Goal: Find specific page/section: Find specific page/section

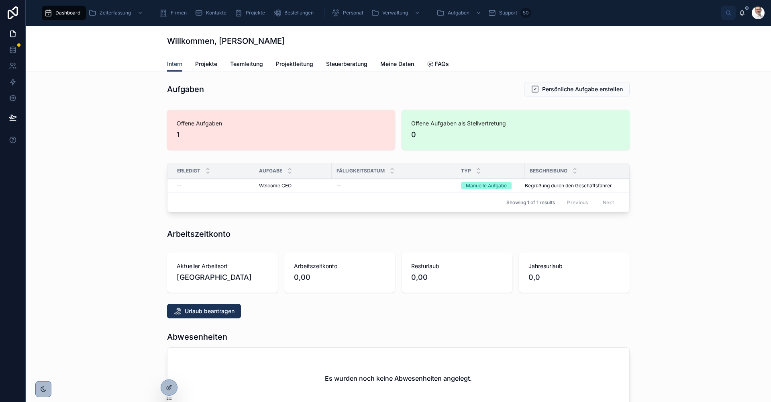
click at [246, 61] on span "Teamleitung" at bounding box center [246, 64] width 33 height 8
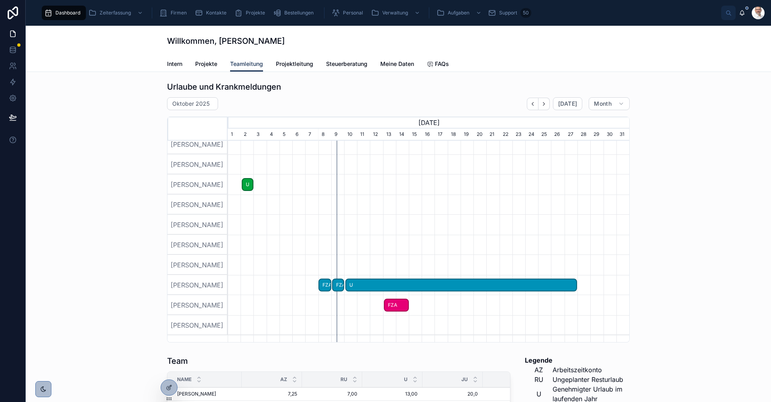
scroll to position [249, 0]
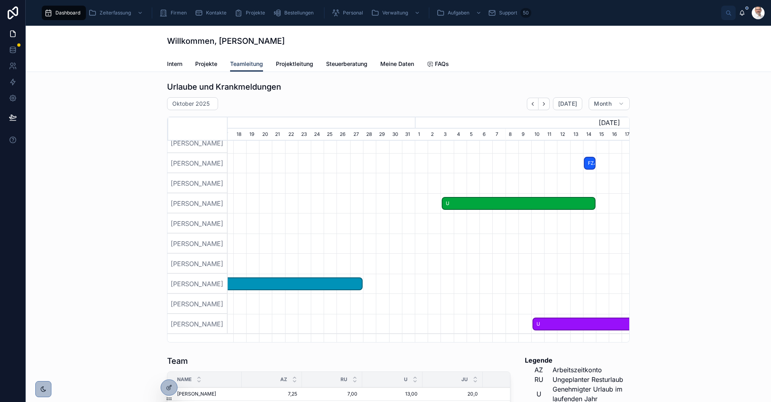
scroll to position [0, 550]
drag, startPoint x: 513, startPoint y: 326, endPoint x: 235, endPoint y: 312, distance: 278.2
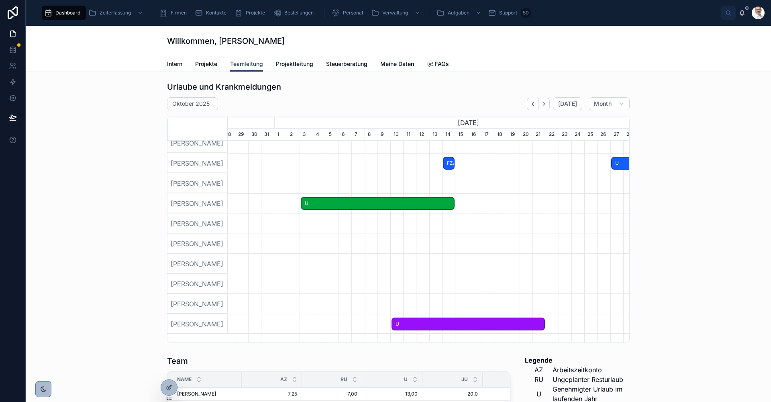
scroll to position [0, 501]
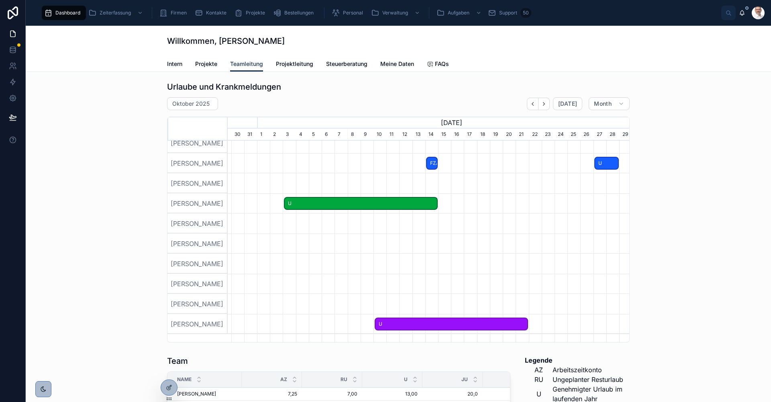
drag, startPoint x: 589, startPoint y: 313, endPoint x: 406, endPoint y: 298, distance: 183.7
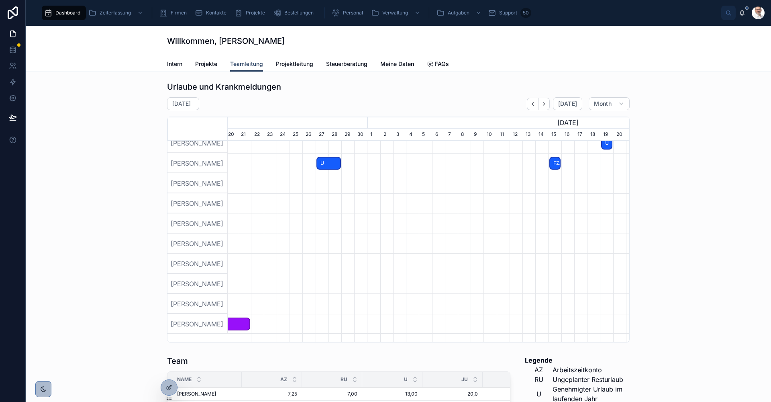
scroll to position [0, 402]
drag, startPoint x: 565, startPoint y: 264, endPoint x: 310, endPoint y: 276, distance: 255.3
click at [310, 273] on div at bounding box center [428, 263] width 1205 height 20
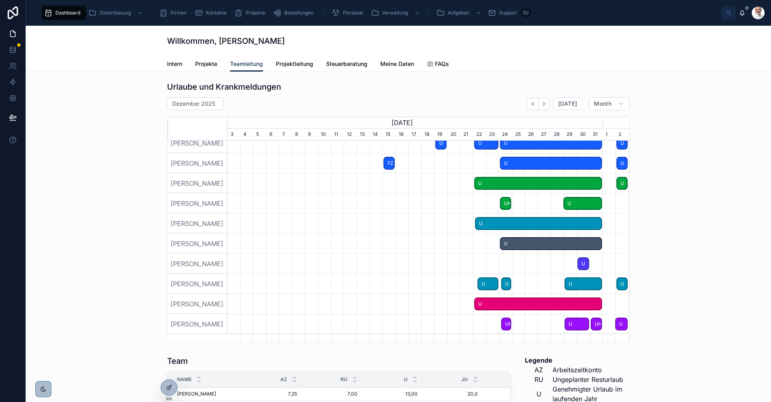
drag, startPoint x: 544, startPoint y: 275, endPoint x: 354, endPoint y: 277, distance: 190.3
click at [354, 273] on div at bounding box center [428, 263] width 1205 height 20
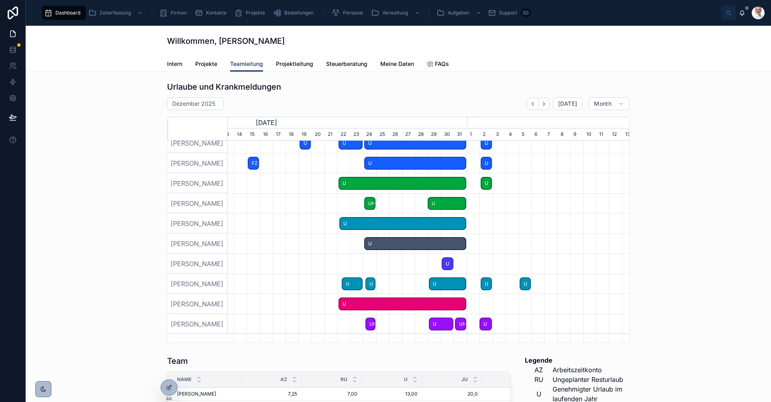
drag, startPoint x: 540, startPoint y: 285, endPoint x: 404, endPoint y: 286, distance: 135.7
click at [404, 286] on div at bounding box center [428, 283] width 1205 height 20
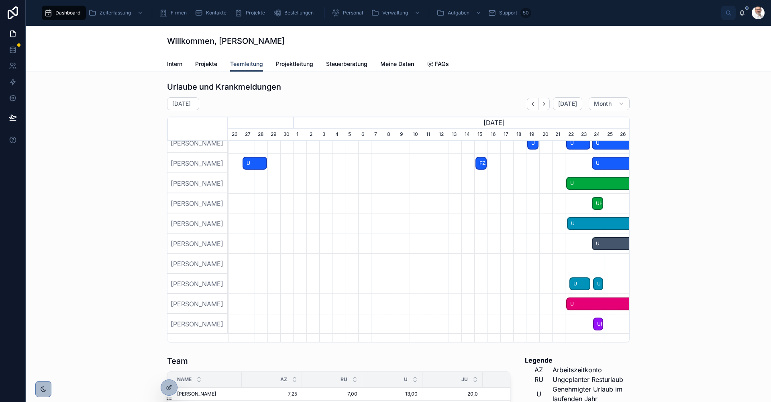
drag, startPoint x: 298, startPoint y: 299, endPoint x: 441, endPoint y: 261, distance: 147.4
click at [228, 278] on div at bounding box center [27, 113] width 402 height 442
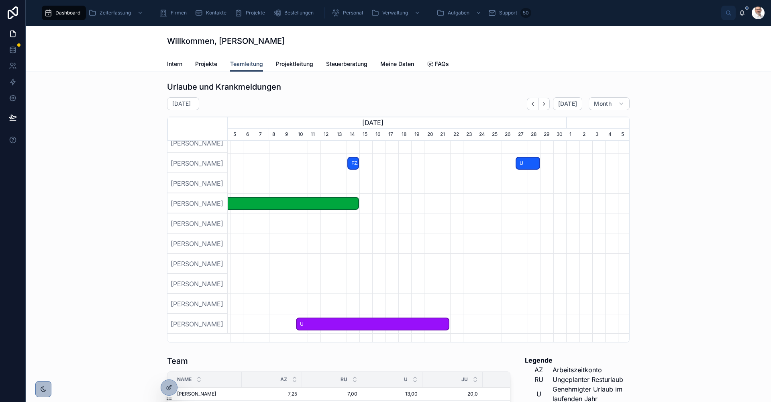
drag, startPoint x: 261, startPoint y: 252, endPoint x: 483, endPoint y: 251, distance: 221.3
click at [483, 251] on div at bounding box center [428, 243] width 1205 height 20
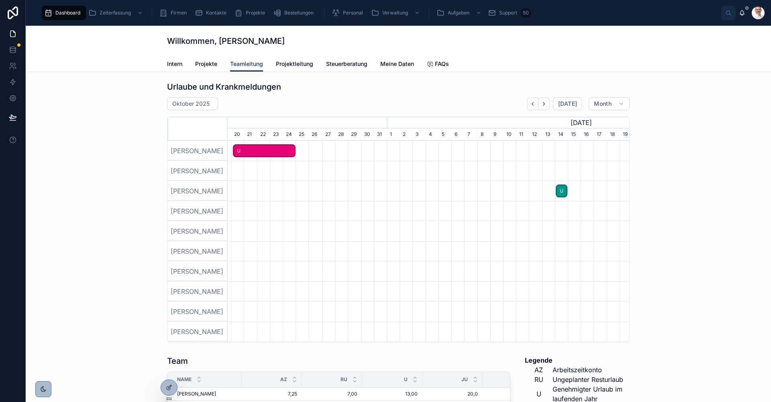
scroll to position [0, 264]
drag, startPoint x: 332, startPoint y: 295, endPoint x: 594, endPoint y: 287, distance: 262.0
click at [365, 287] on div at bounding box center [164, 362] width 402 height 442
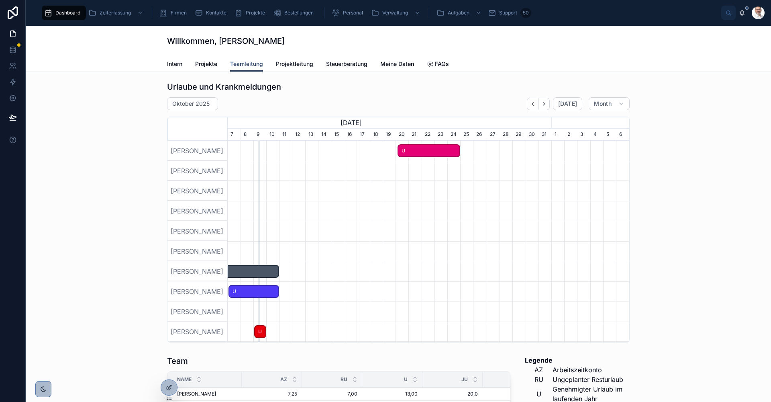
scroll to position [0, 268]
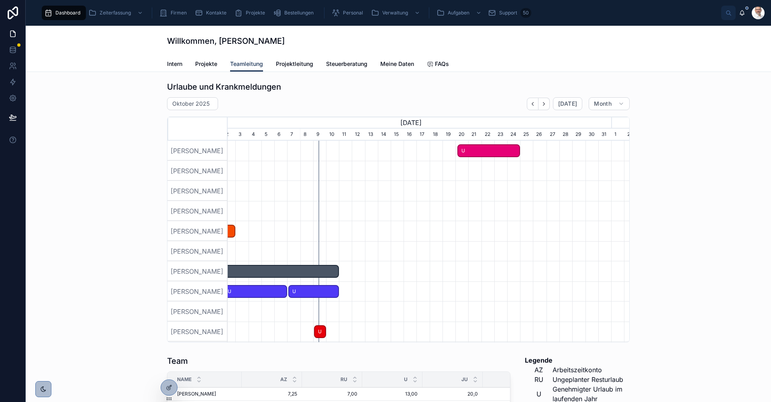
drag, startPoint x: 286, startPoint y: 294, endPoint x: 526, endPoint y: 295, distance: 240.5
click at [526, 295] on div at bounding box center [562, 291] width 1205 height 20
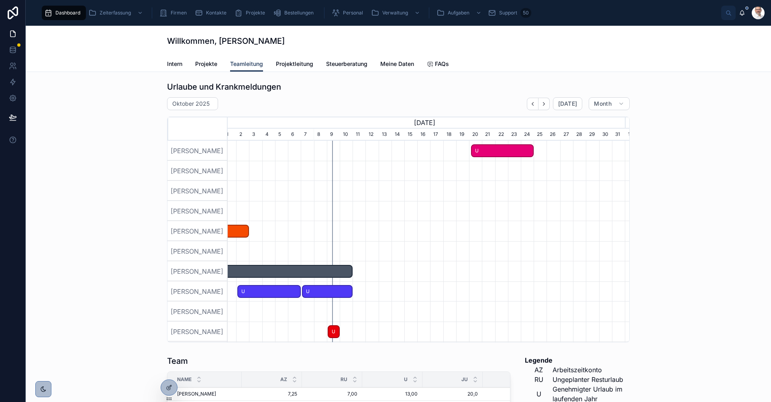
scroll to position [0, 251]
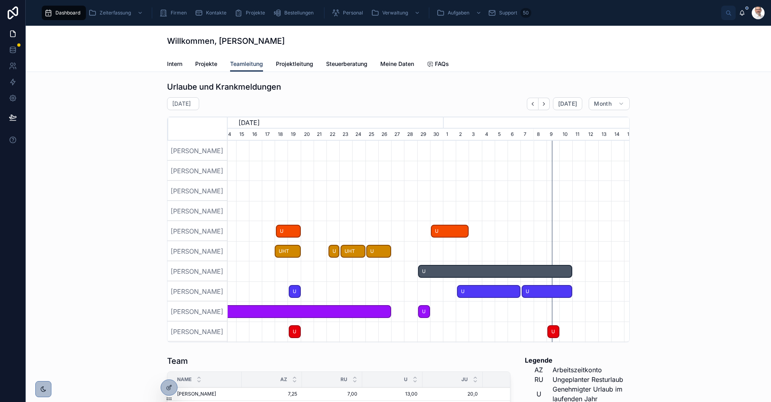
scroll to position [0, 402]
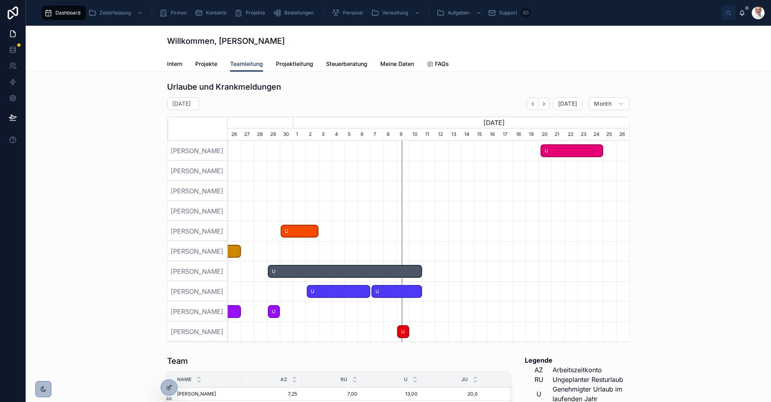
drag, startPoint x: 350, startPoint y: 299, endPoint x: 433, endPoint y: 300, distance: 83.1
click at [433, 300] on div at bounding box center [428, 291] width 1205 height 20
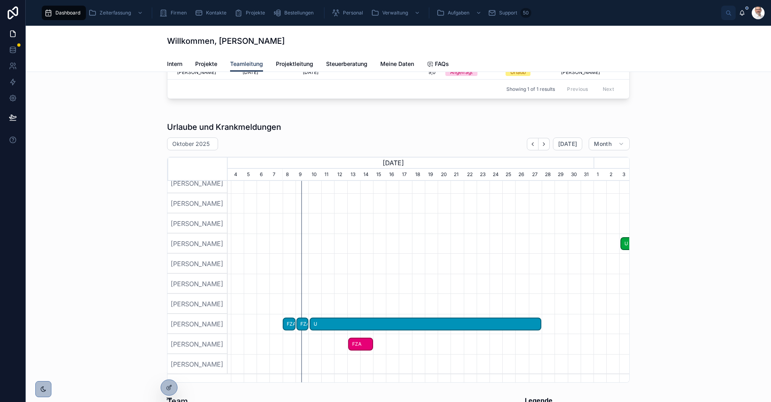
scroll to position [0, 415]
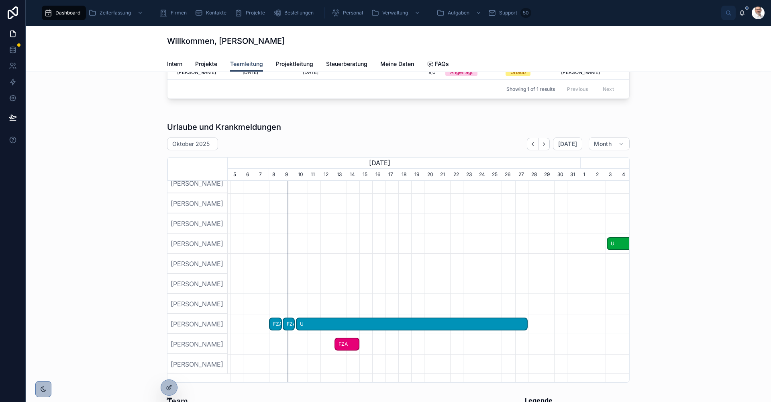
drag, startPoint x: 445, startPoint y: 298, endPoint x: 330, endPoint y: 310, distance: 115.1
click at [214, 310] on div at bounding box center [13, 153] width 402 height 442
